Goal: Information Seeking & Learning: Learn about a topic

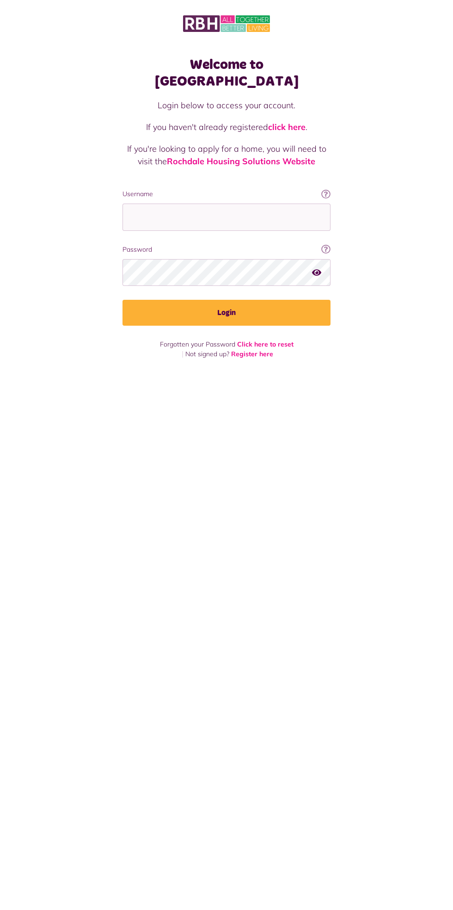
click at [262, 520] on div "Welcome to MyRBH Login below to access your account. If you haven't already reg…" at bounding box center [226, 455] width 453 height 910
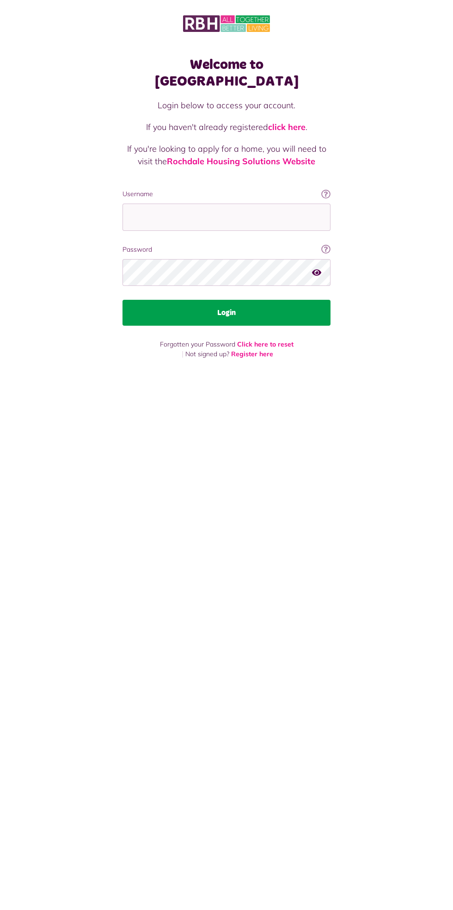
click at [273, 304] on button "Login" at bounding box center [227, 313] width 208 height 26
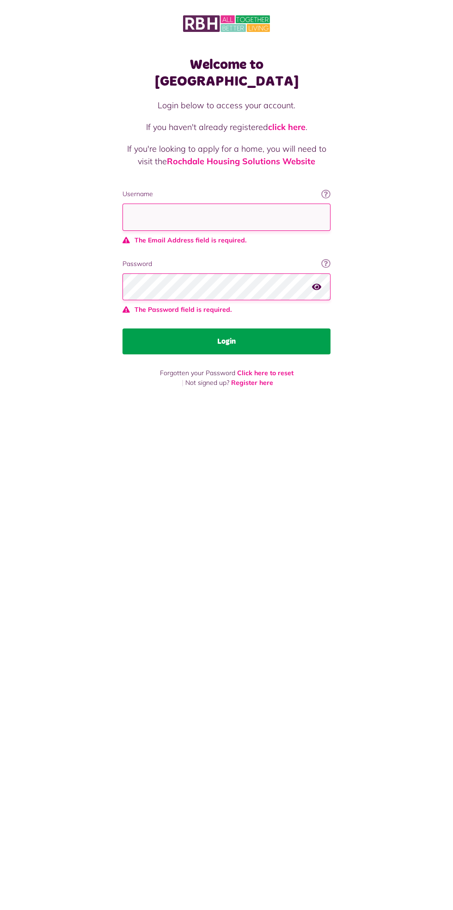
type input "**********"
click at [123, 328] on button "Login" at bounding box center [227, 341] width 208 height 26
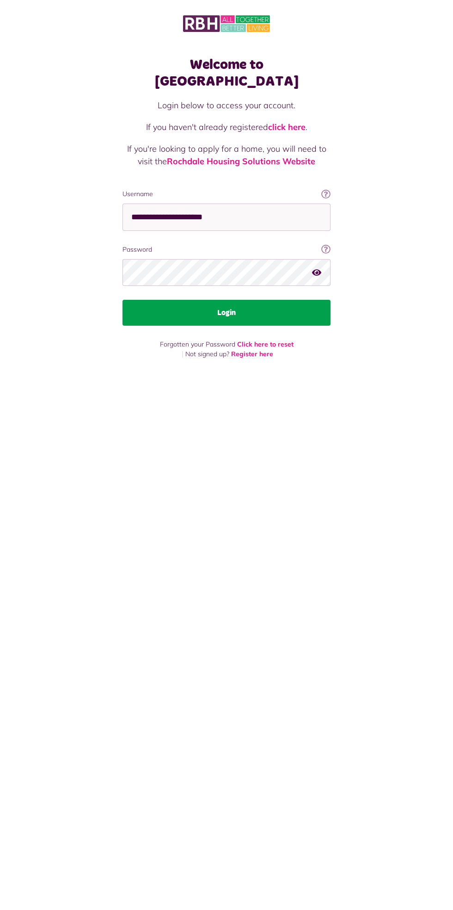
click at [273, 305] on button "Login" at bounding box center [227, 313] width 208 height 26
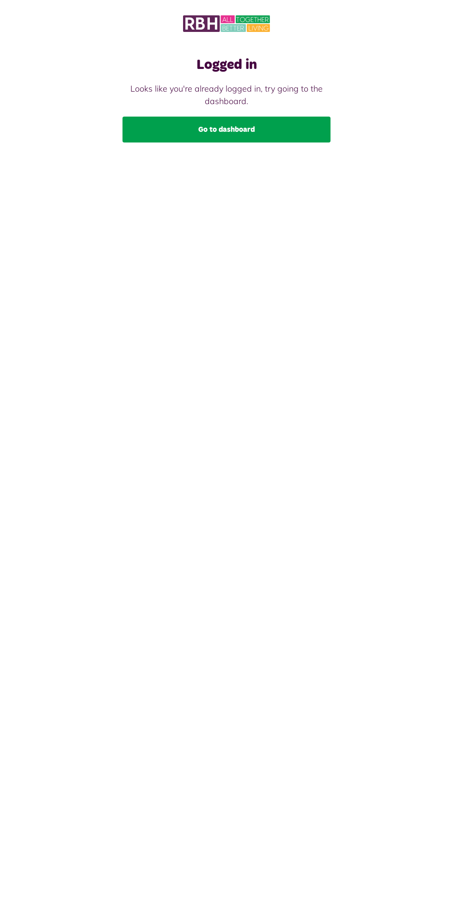
click at [281, 139] on link "Go to dashboard" at bounding box center [227, 130] width 208 height 26
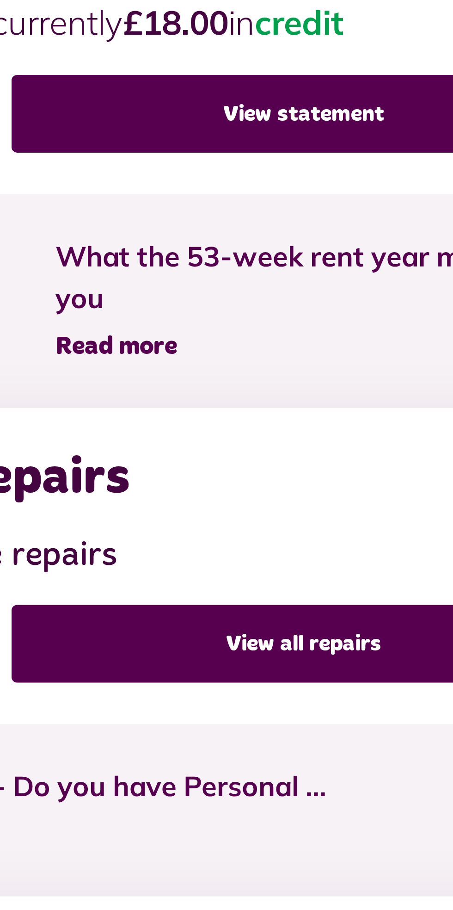
click at [283, 409] on span "Read more" at bounding box center [270, 406] width 41 height 8
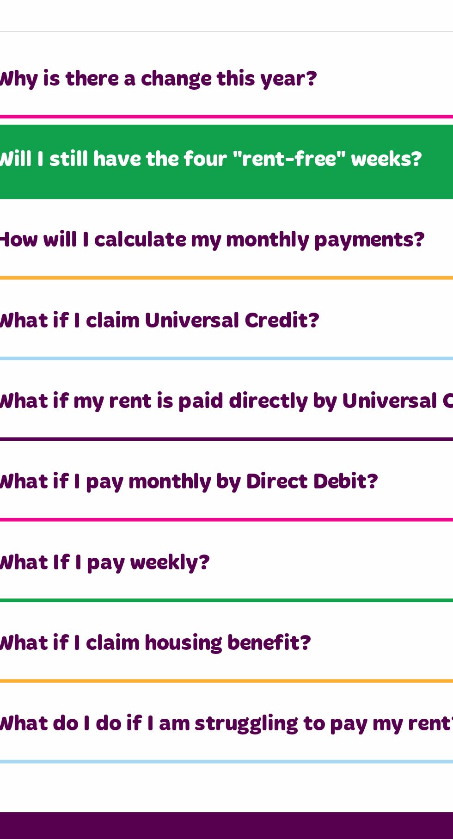
click at [160, 272] on link "Will I still have the four "rent-free" weeks?" at bounding box center [227, 273] width 398 height 28
